Goal: Task Accomplishment & Management: Manage account settings

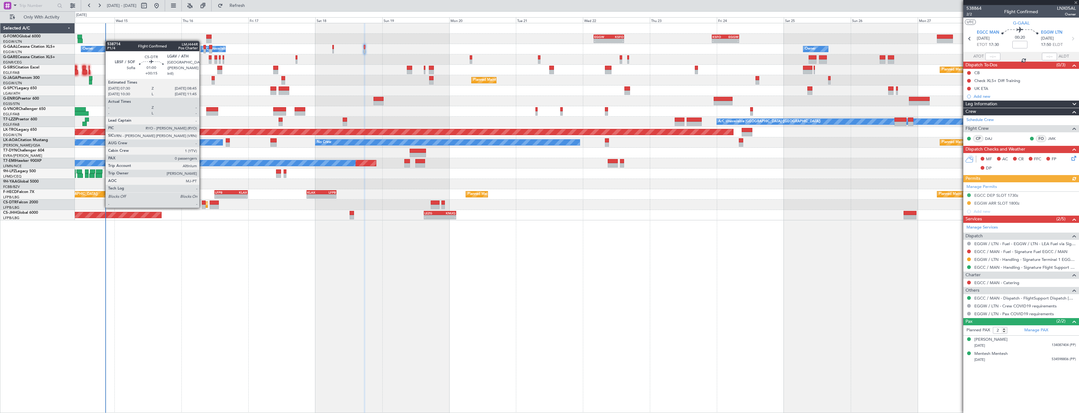
click at [202, 207] on div at bounding box center [204, 207] width 4 height 4
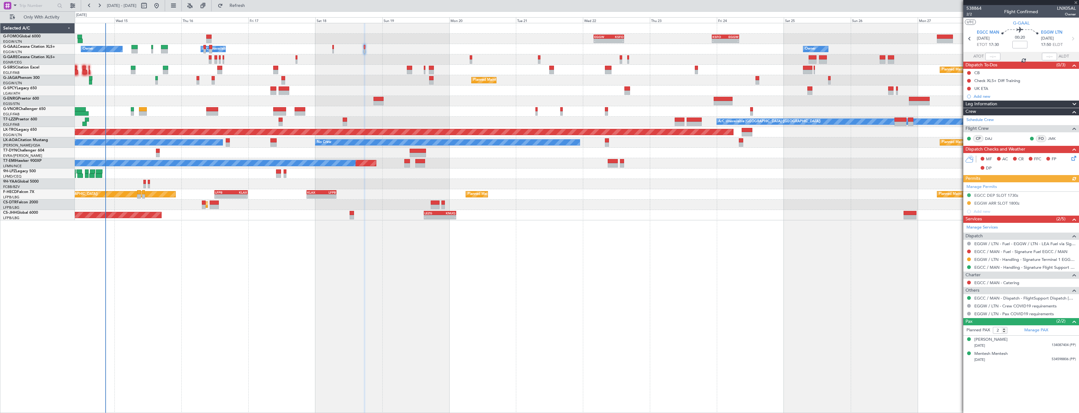
type input "+00:15"
type input "0"
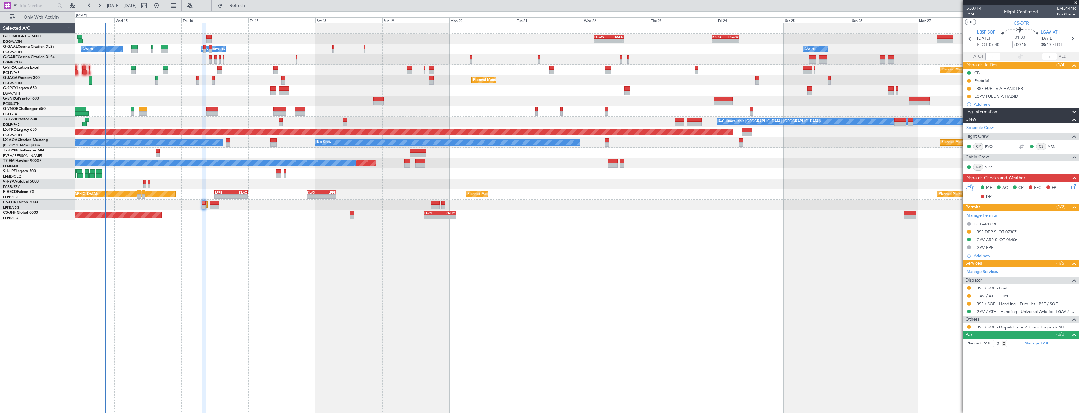
click at [969, 13] on span "P1/4" at bounding box center [974, 14] width 15 height 5
click at [967, 288] on div at bounding box center [969, 288] width 5 height 5
click at [969, 287] on button at bounding box center [969, 288] width 4 height 4
click at [944, 363] on span "Confirmed" at bounding box center [950, 363] width 19 height 6
click at [969, 90] on button at bounding box center [969, 89] width 4 height 4
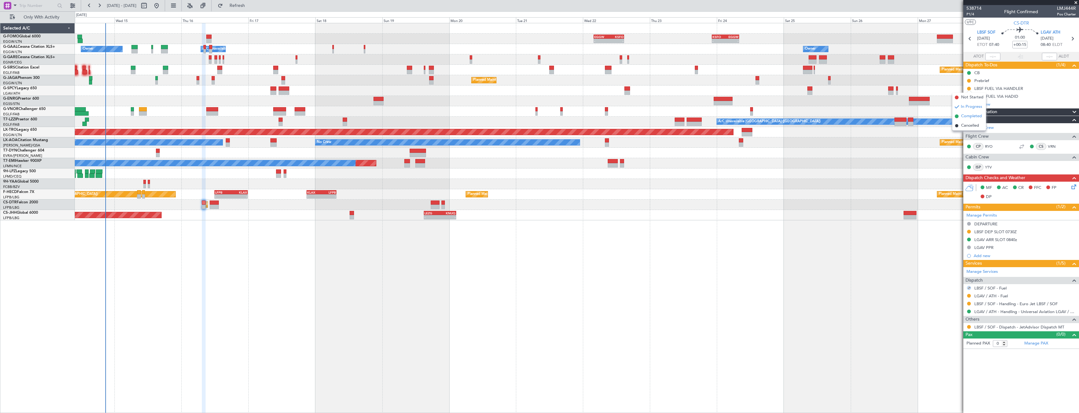
click at [963, 116] on span "Completed" at bounding box center [971, 116] width 21 height 6
click at [969, 328] on button at bounding box center [969, 327] width 4 height 4
click at [947, 401] on span "Confirmed" at bounding box center [950, 402] width 19 height 6
click at [1072, 37] on icon at bounding box center [1072, 39] width 8 height 8
type input "+00:05"
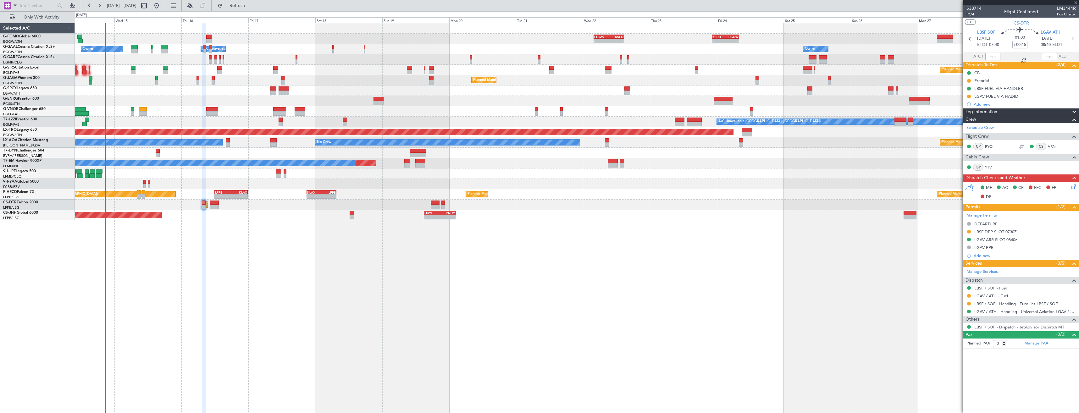
type input "7"
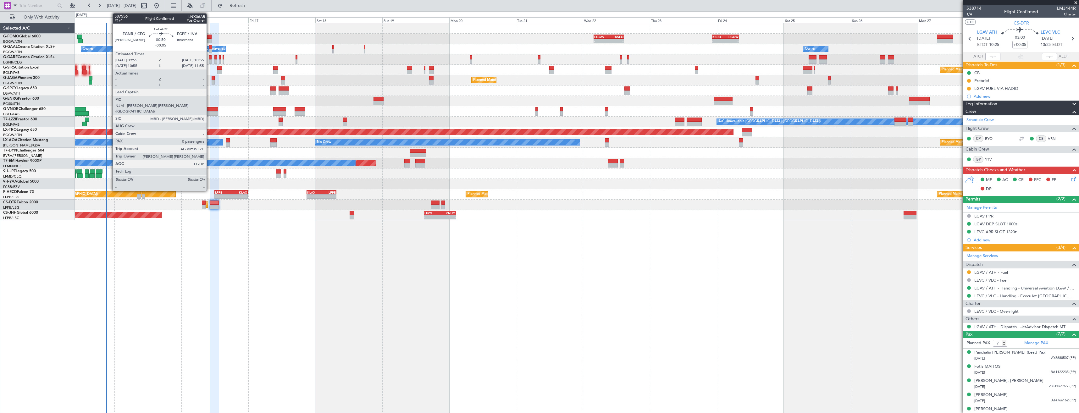
click at [209, 63] on div at bounding box center [210, 61] width 3 height 4
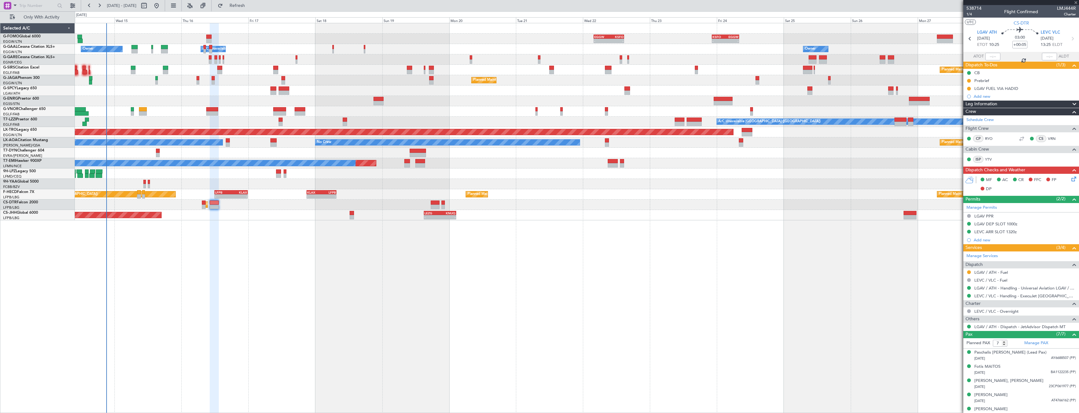
type input "-00:05"
type input "0"
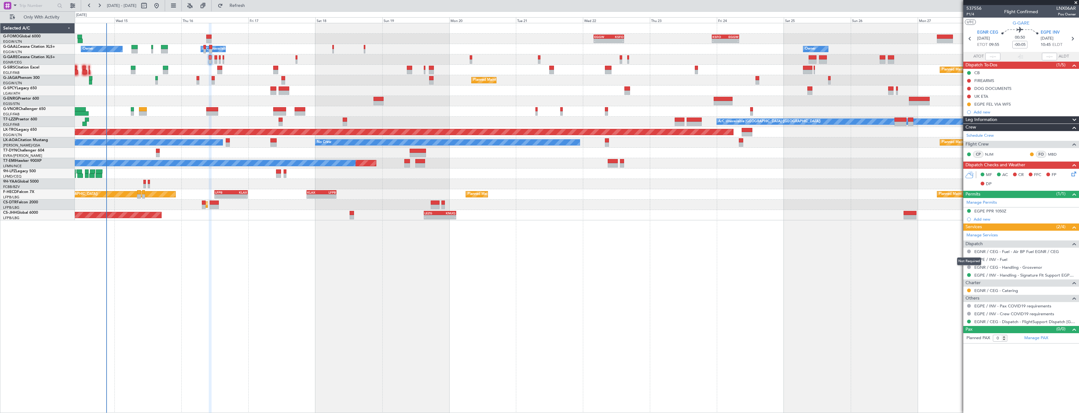
click at [968, 261] on div "Not Required" at bounding box center [969, 262] width 24 height 8
click at [967, 259] on button at bounding box center [969, 260] width 4 height 4
click at [949, 333] on span "Confirmed" at bounding box center [950, 334] width 19 height 6
drag, startPoint x: 969, startPoint y: 104, endPoint x: 967, endPoint y: 115, distance: 11.4
click at [969, 104] on button at bounding box center [969, 105] width 4 height 4
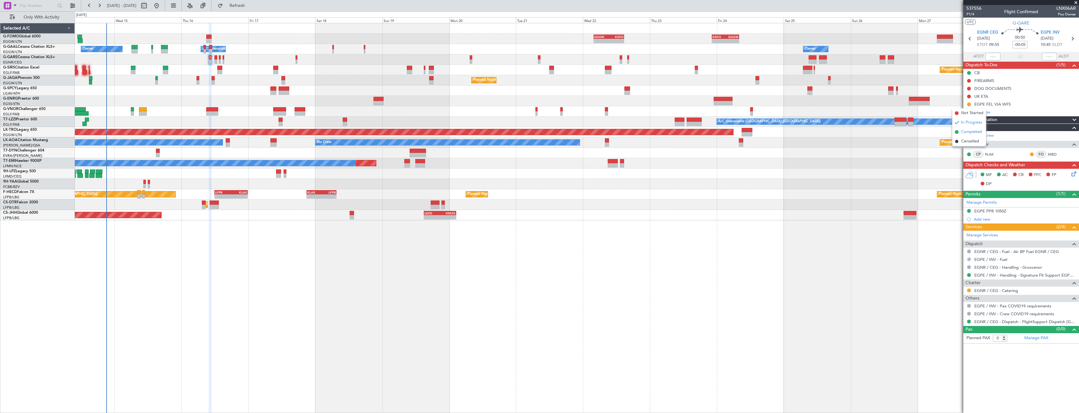
click at [965, 132] on span "Completed" at bounding box center [971, 132] width 21 height 6
click at [1073, 42] on icon at bounding box center [1072, 39] width 8 height 8
type input "-00:10"
type input "5"
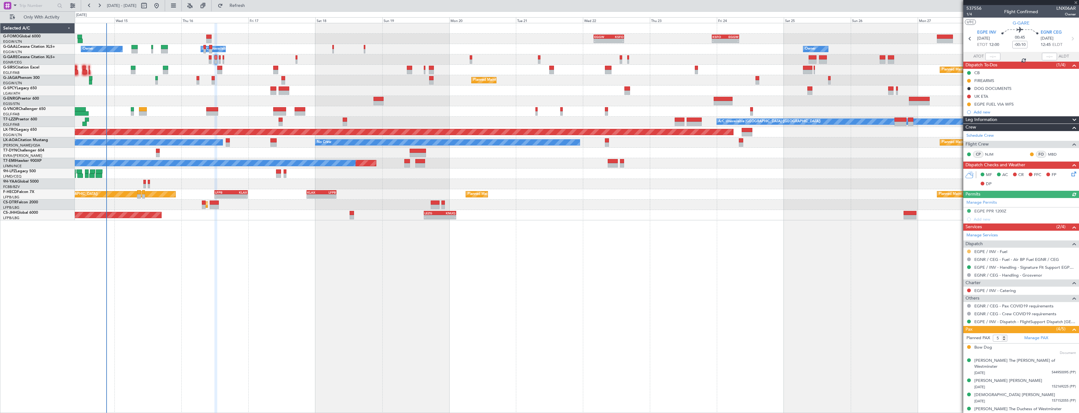
click at [968, 251] on button at bounding box center [969, 252] width 4 height 4
click at [946, 324] on span "Confirmed" at bounding box center [950, 326] width 19 height 6
click at [970, 103] on button at bounding box center [969, 105] width 4 height 4
click at [969, 129] on span "Completed" at bounding box center [971, 132] width 21 height 6
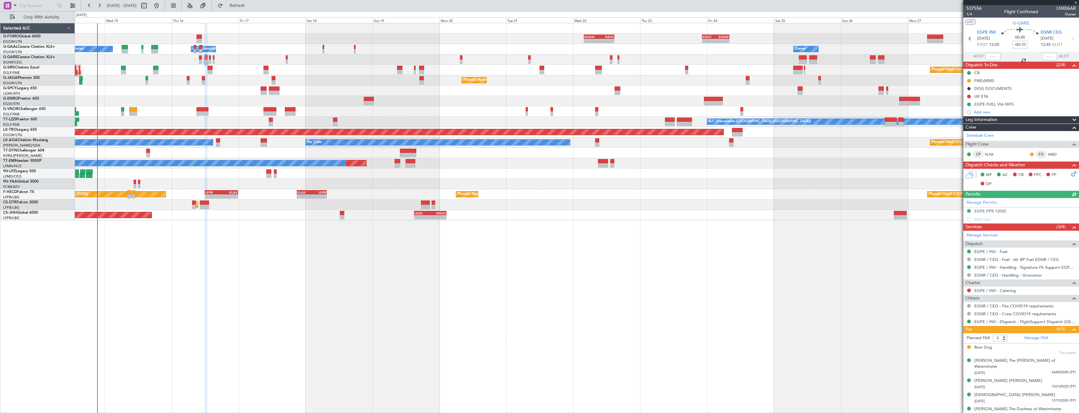
click at [223, 99] on div at bounding box center [577, 101] width 1004 height 10
